Goal: Navigation & Orientation: Find specific page/section

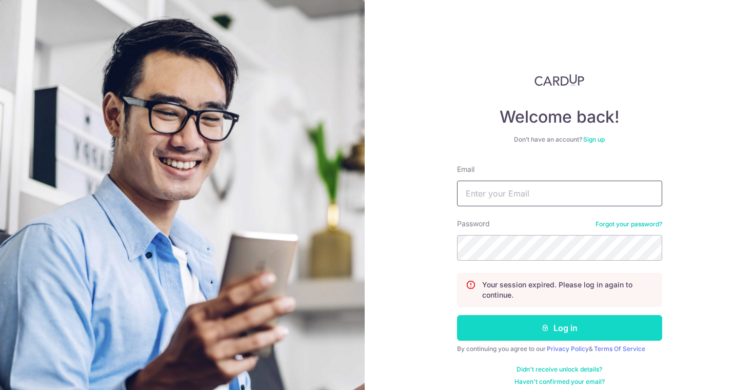
type input "[EMAIL_ADDRESS][DOMAIN_NAME]"
click at [547, 332] on button "Log in" at bounding box center [559, 328] width 205 height 26
